Goal: Communication & Community: Answer question/provide support

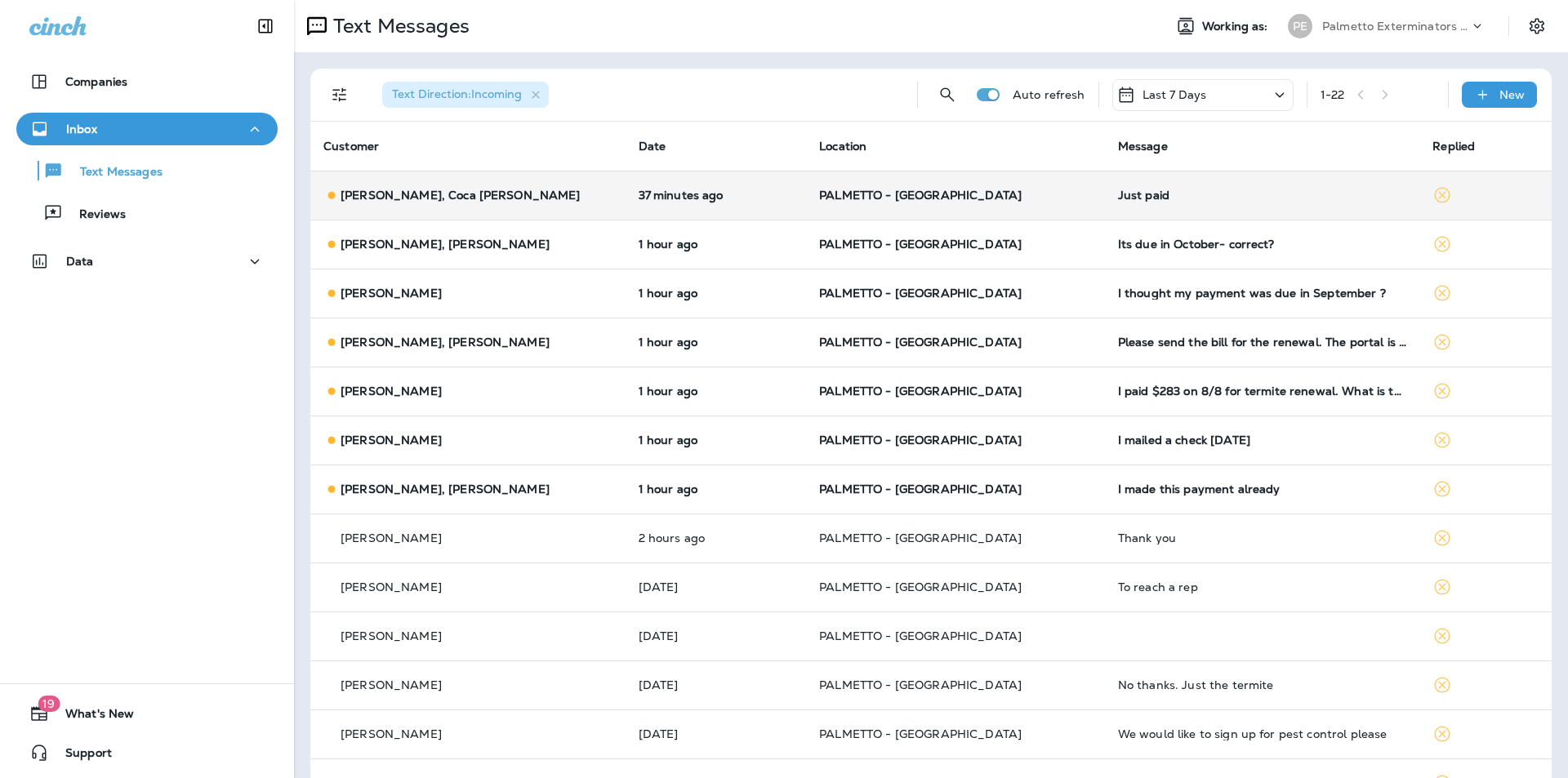
click at [1039, 215] on td "PALMETTO - [GEOGRAPHIC_DATA]" at bounding box center [955, 194] width 299 height 49
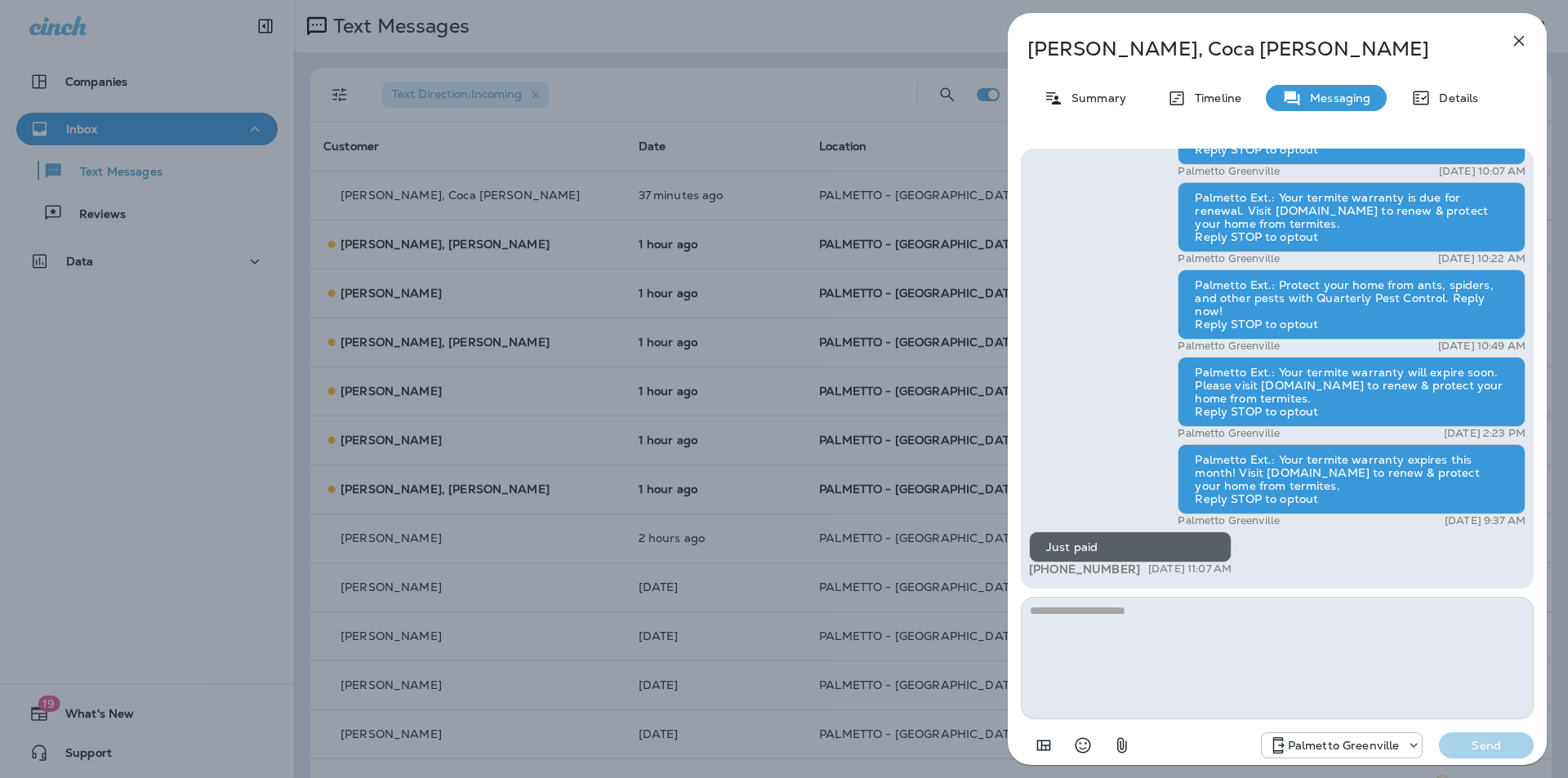
click at [1520, 28] on button "button" at bounding box center [1518, 40] width 33 height 33
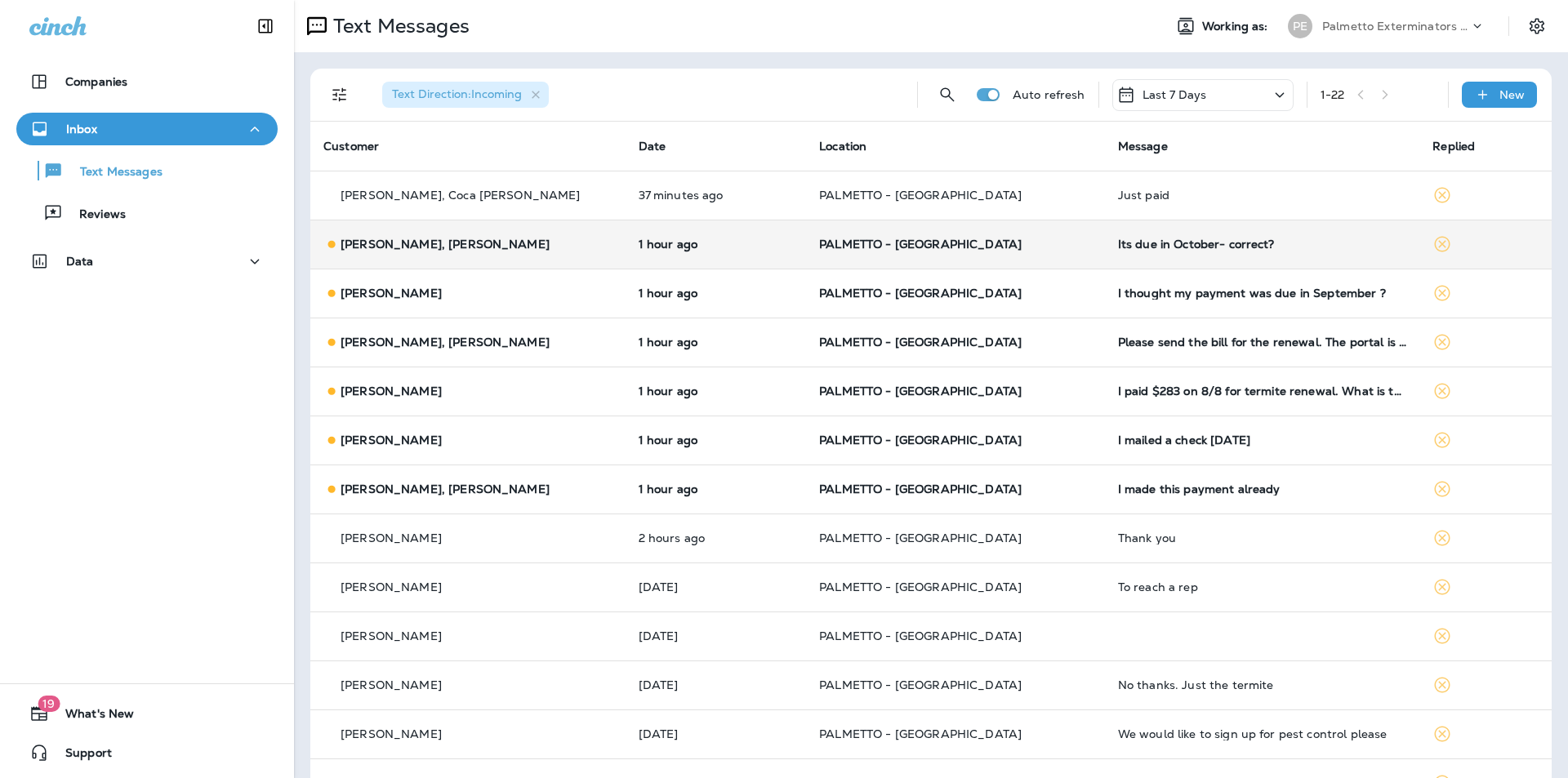
click at [1124, 260] on td "Its due in October- correct?" at bounding box center [1263, 244] width 315 height 49
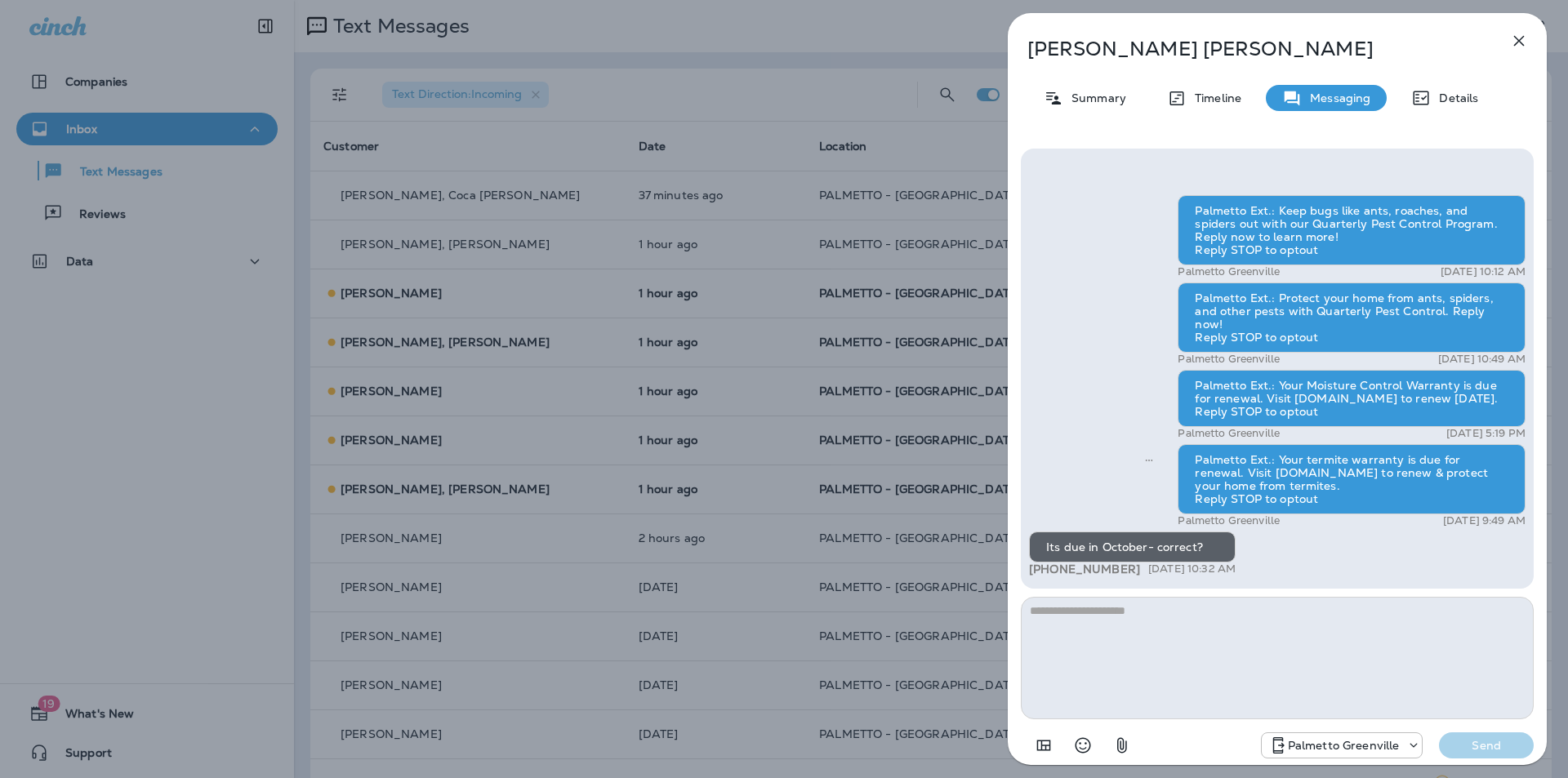
click at [1513, 45] on icon "button" at bounding box center [1518, 40] width 19 height 19
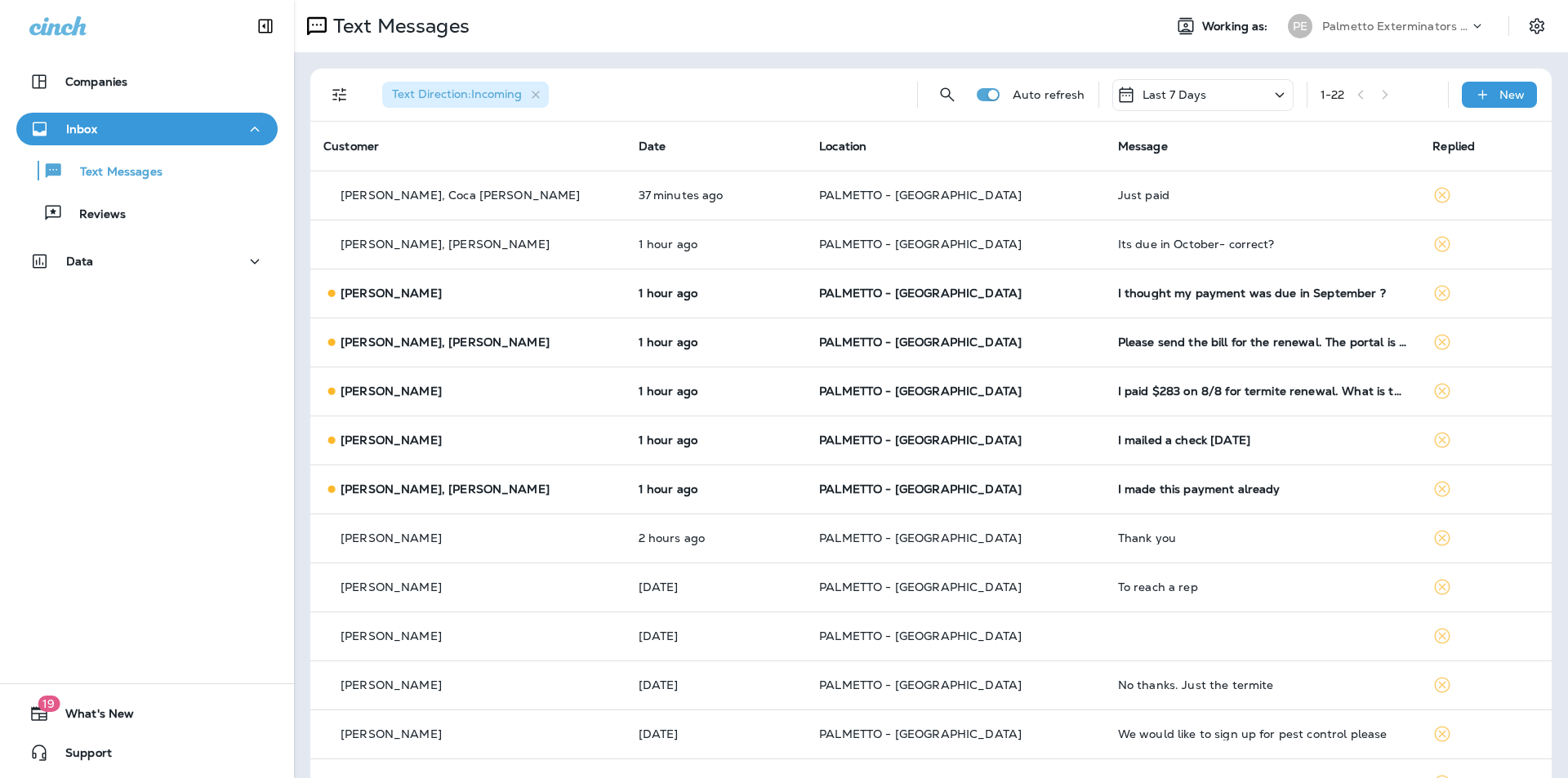
click at [1105, 293] on td "I thought my payment was due in September ?" at bounding box center [1263, 293] width 315 height 49
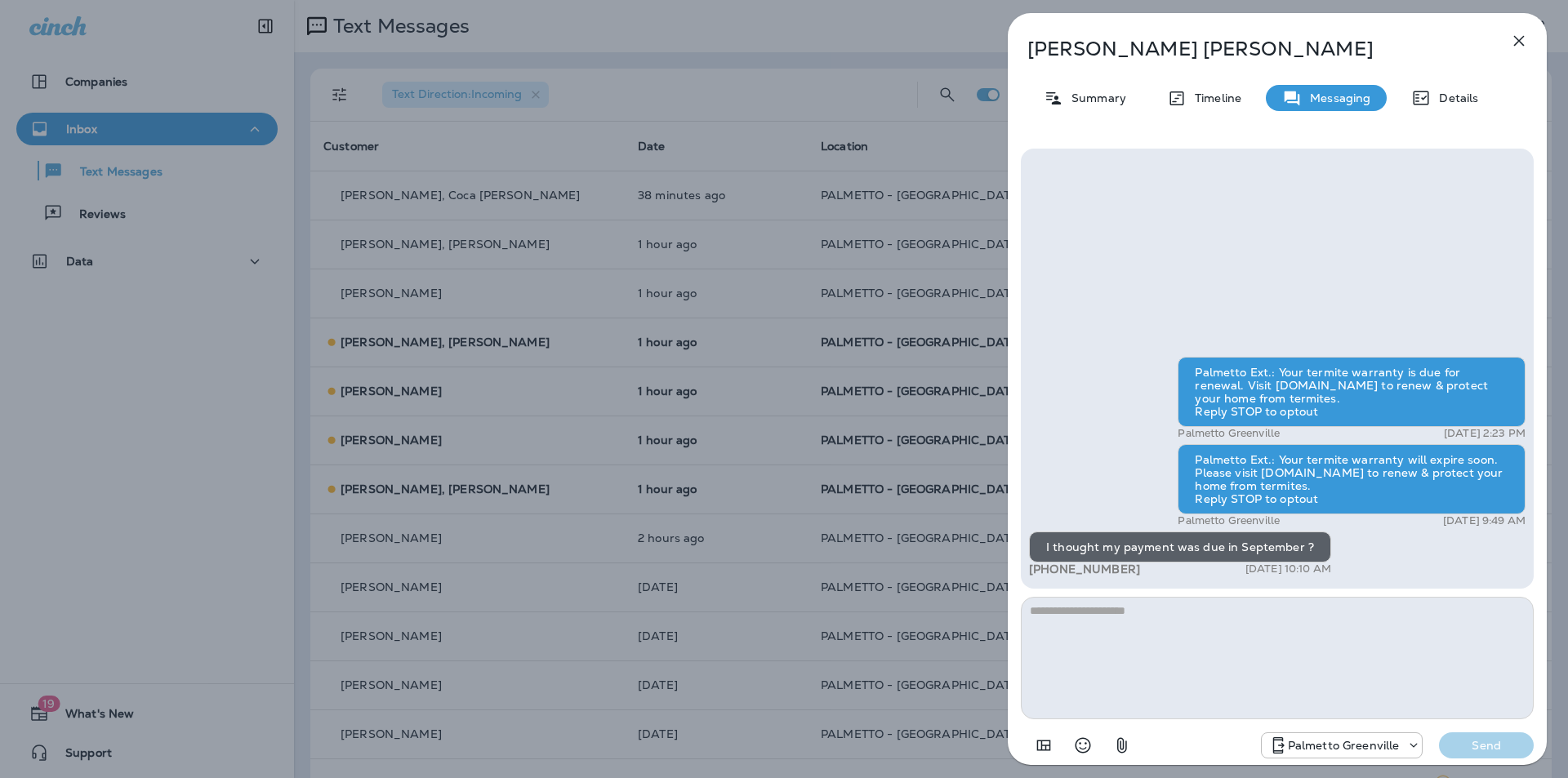
click at [1515, 38] on icon "button" at bounding box center [1519, 41] width 11 height 11
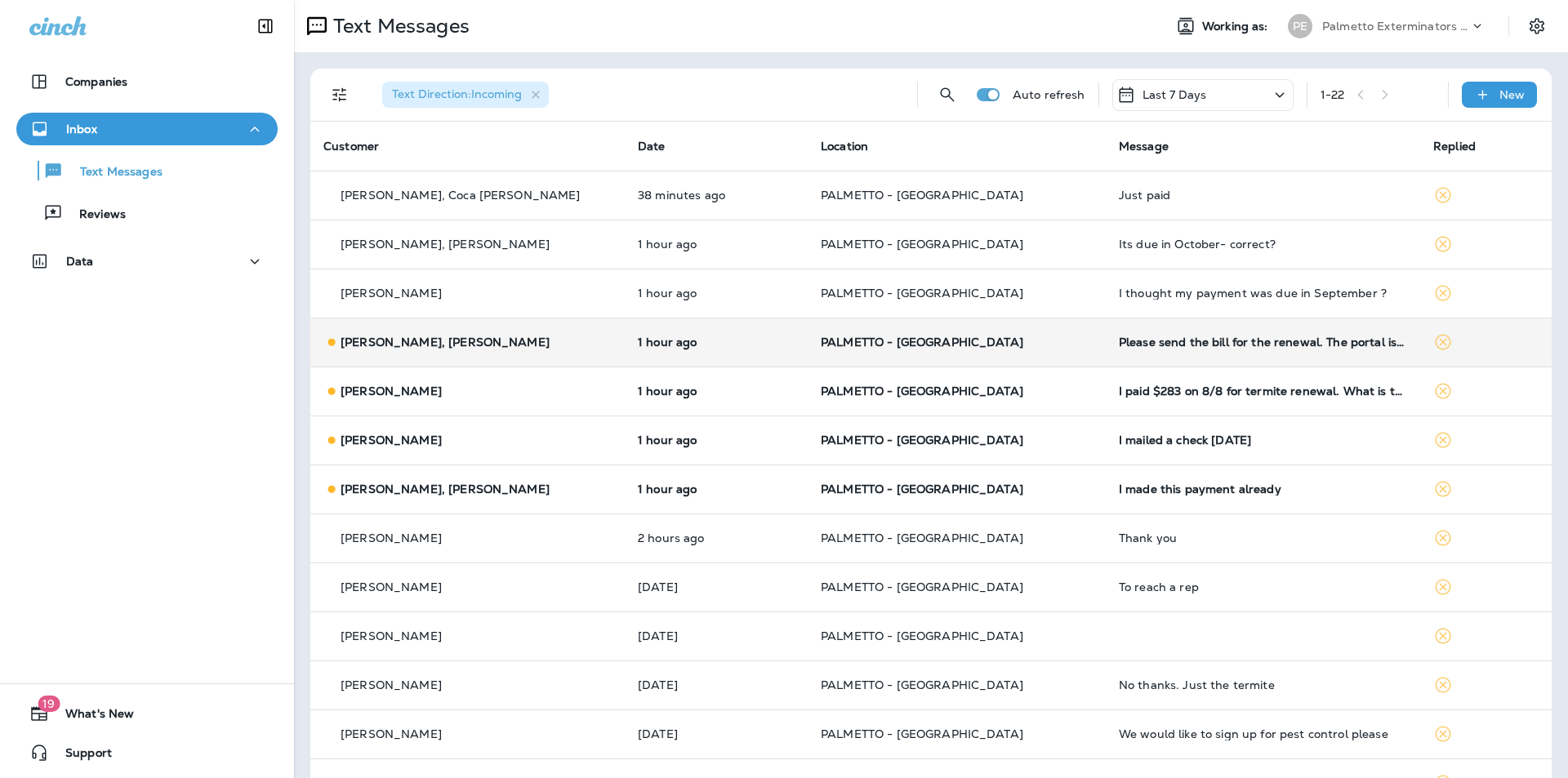
click at [1157, 360] on td "Please send the bill for the renewal. The portal is not working and not showing…" at bounding box center [1263, 342] width 315 height 49
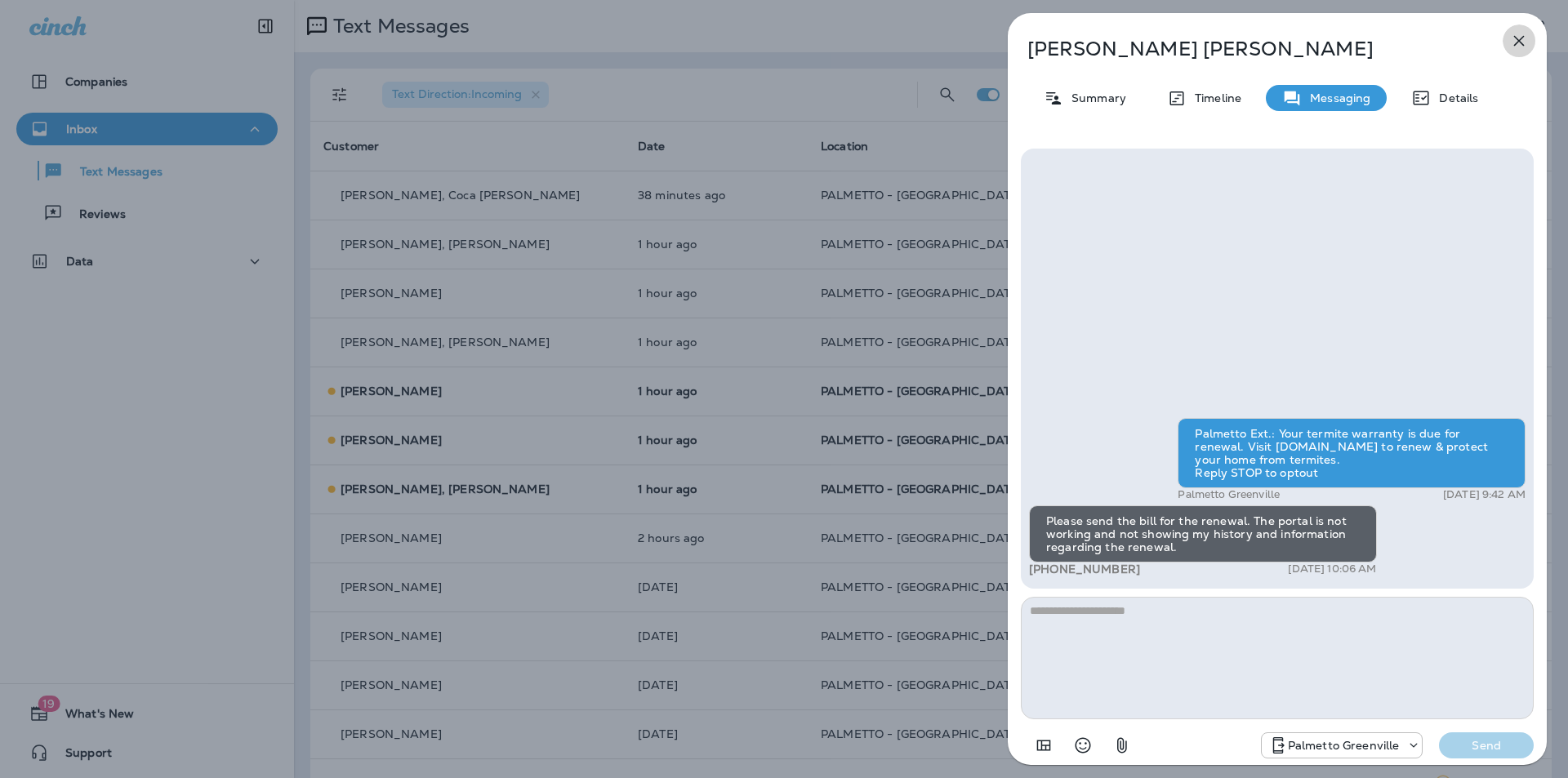
click at [1517, 53] on button "button" at bounding box center [1518, 40] width 33 height 33
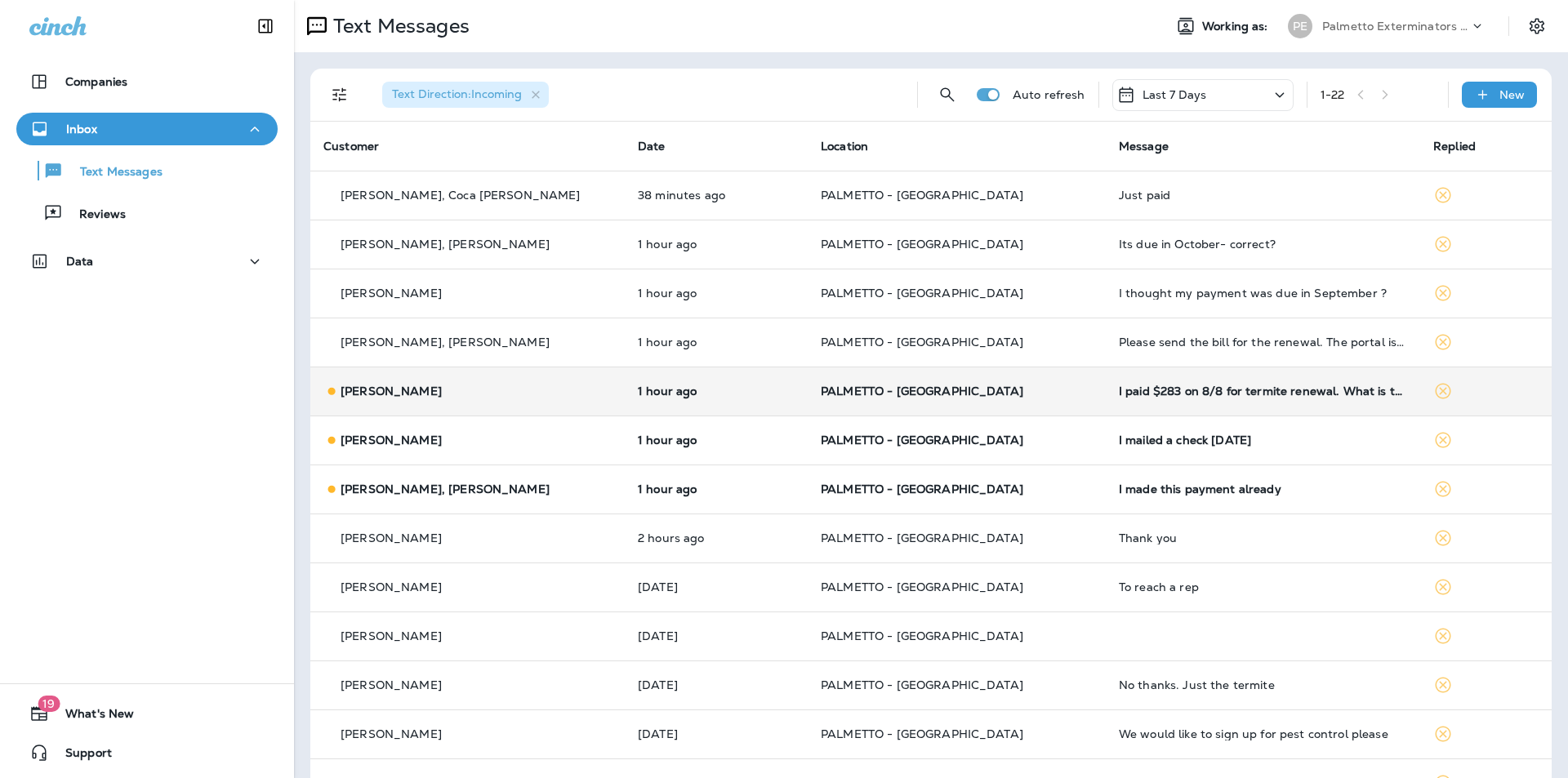
click at [1167, 398] on td "I paid $283 on 8/8 for termite renewal. What is this?" at bounding box center [1263, 391] width 315 height 49
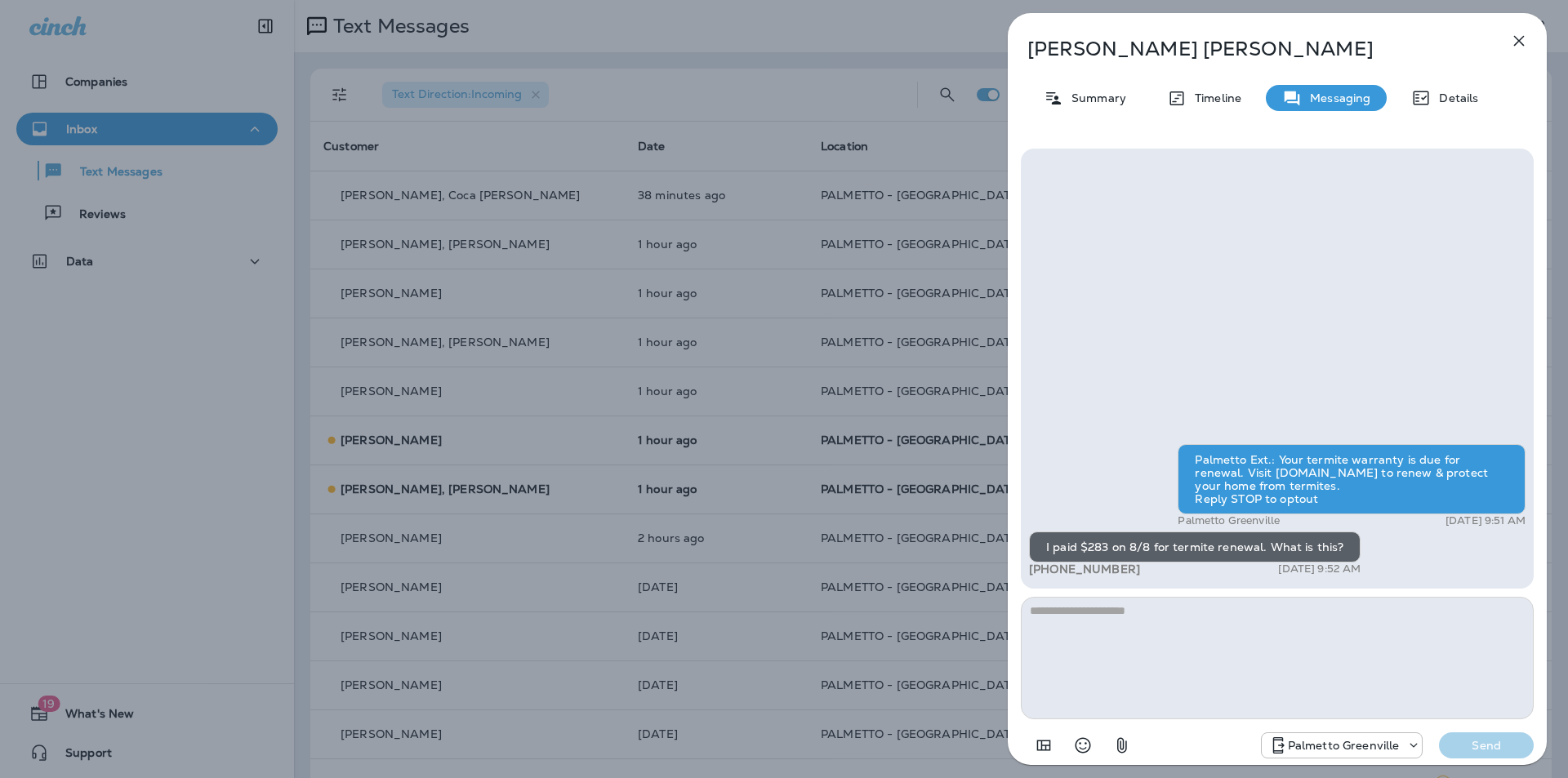
click at [1513, 37] on icon "button" at bounding box center [1518, 40] width 19 height 19
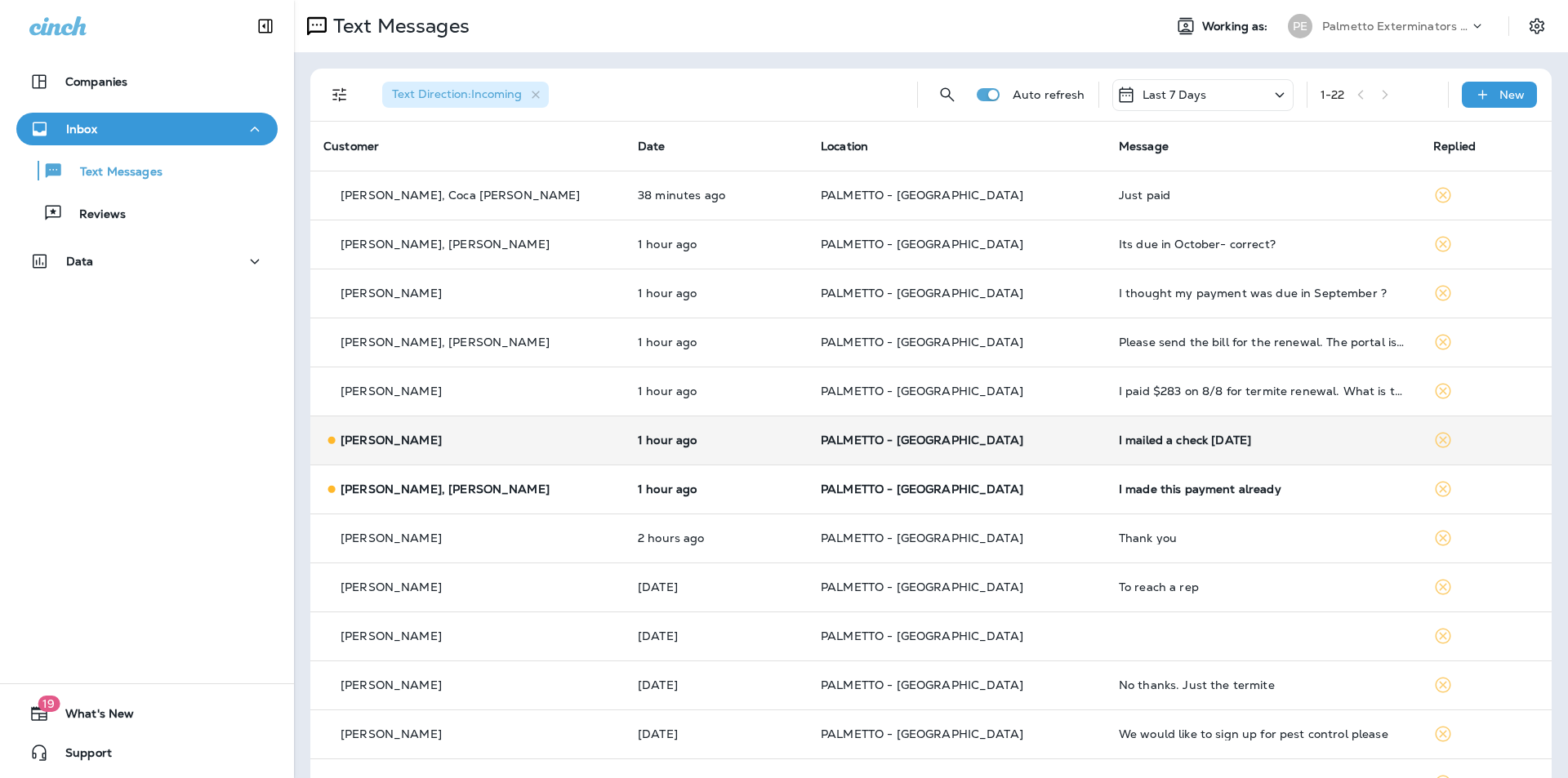
click at [1177, 452] on td "I mailed a check [DATE]" at bounding box center [1263, 440] width 315 height 49
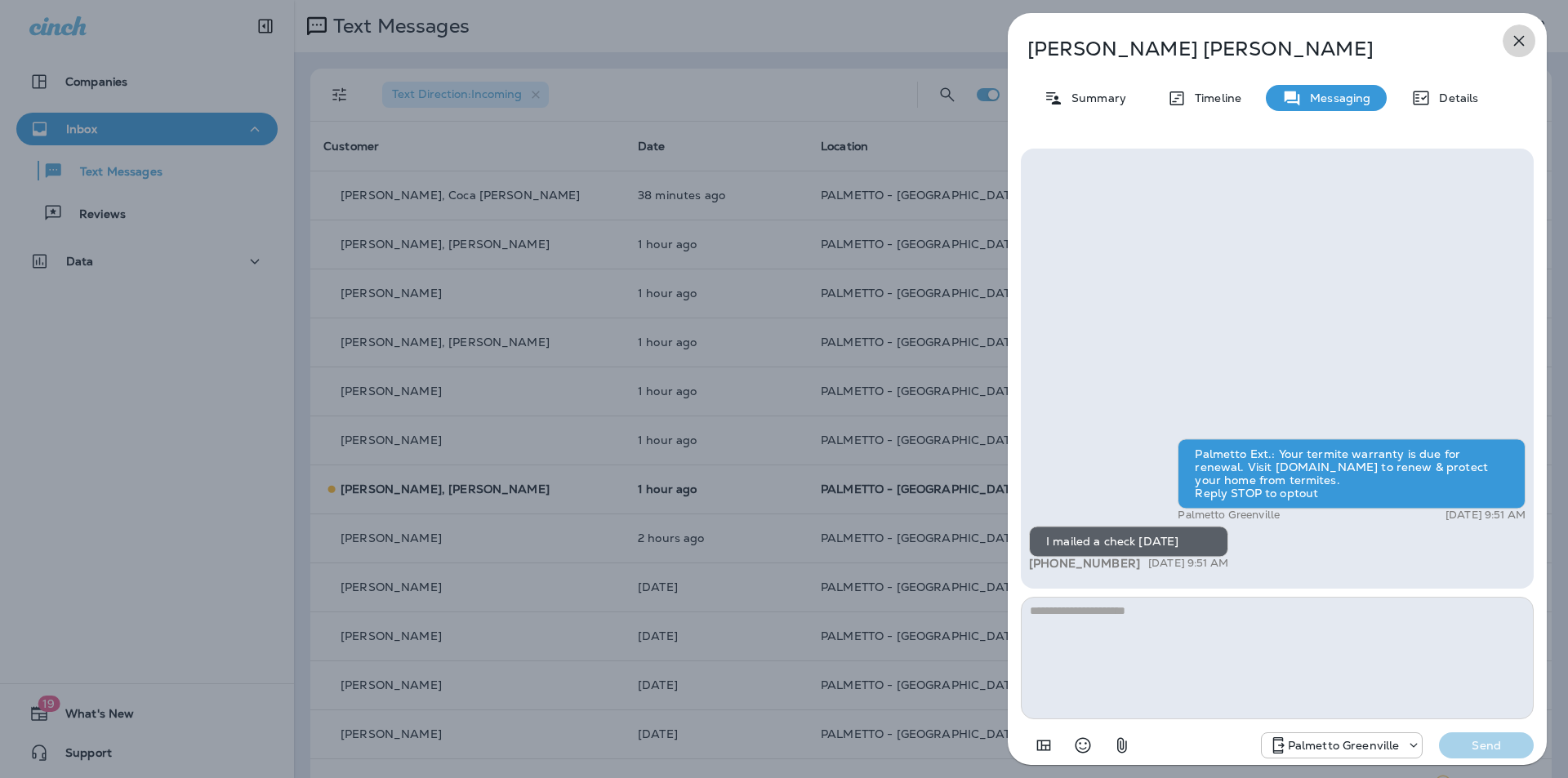
click at [1520, 41] on icon "button" at bounding box center [1518, 40] width 19 height 19
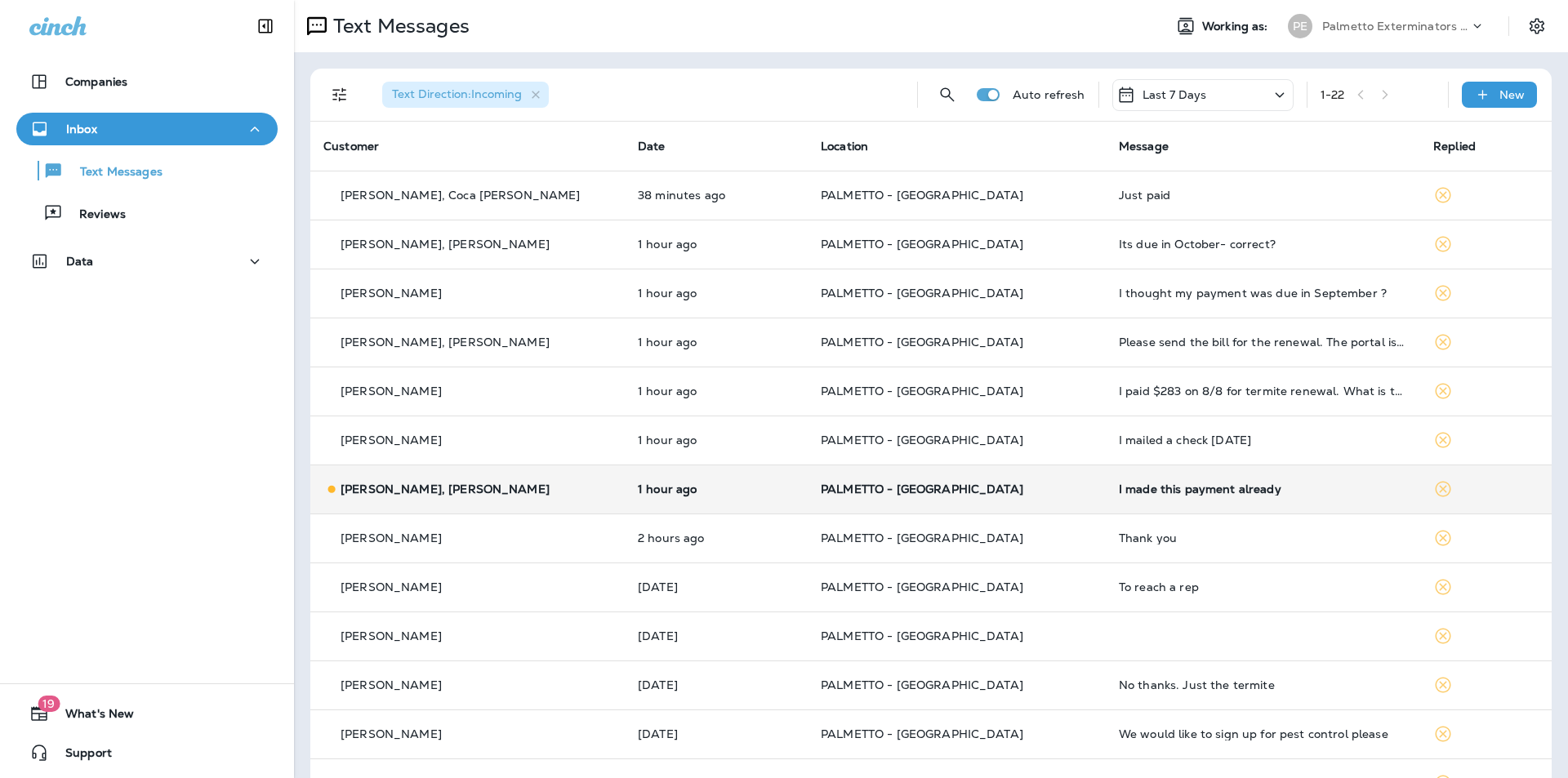
click at [1136, 492] on div "I made this payment already" at bounding box center [1262, 489] width 288 height 13
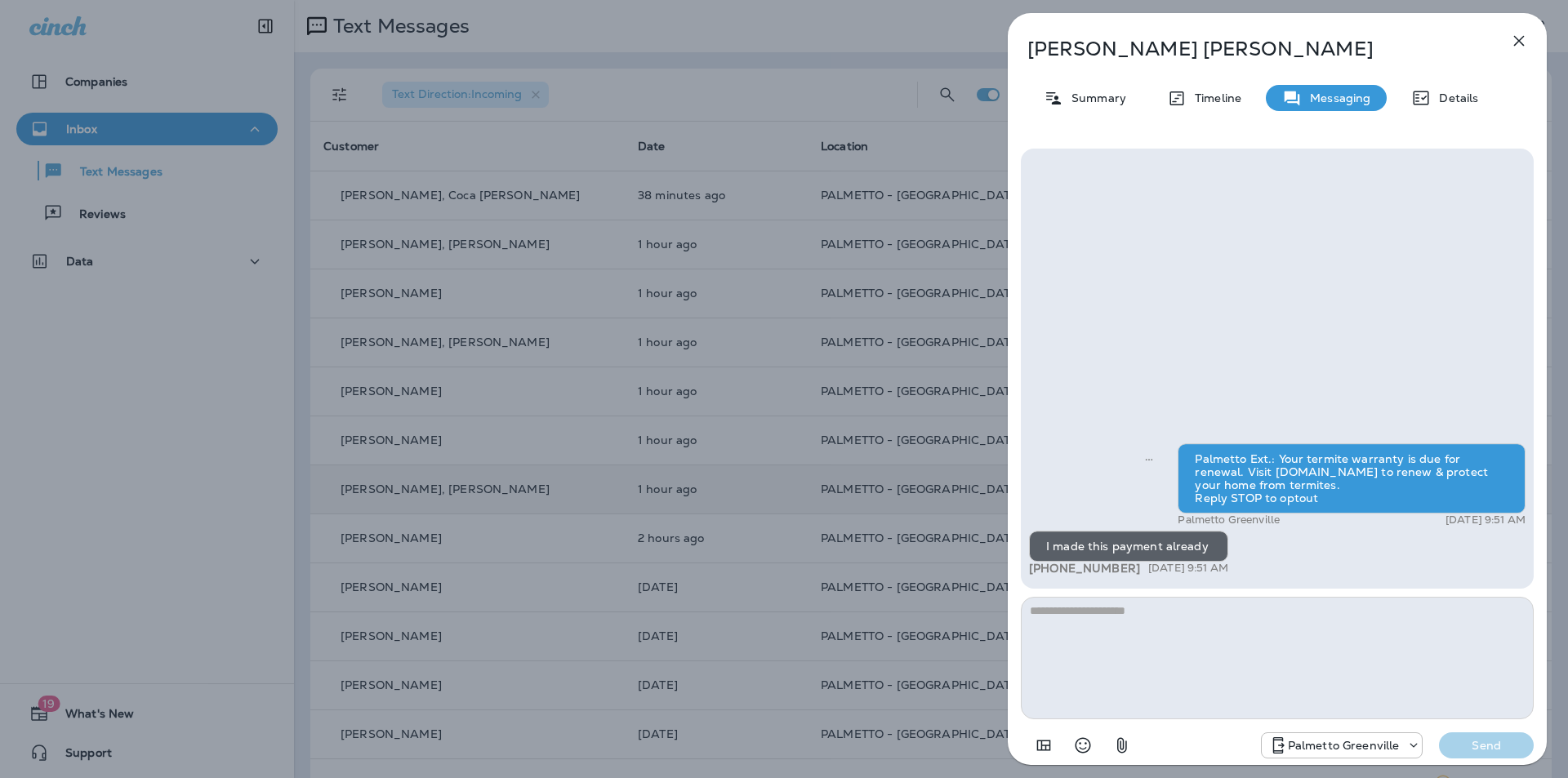
click at [1518, 45] on icon "button" at bounding box center [1518, 40] width 19 height 19
